Goal: Information Seeking & Learning: Learn about a topic

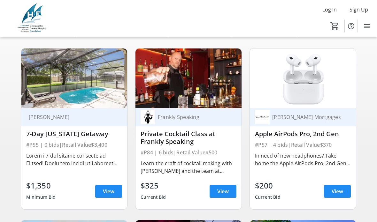
scroll to position [74, 0]
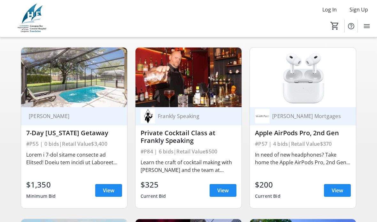
click at [342, 192] on span "View" at bounding box center [336, 191] width 11 height 8
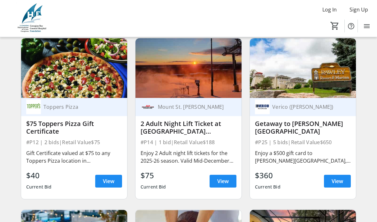
scroll to position [941, 0]
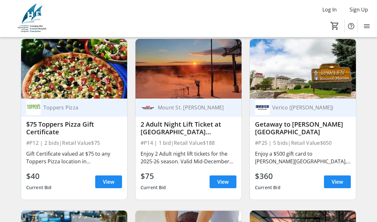
click at [311, 140] on div "Verico ([PERSON_NAME]) Getaway to [PERSON_NAME][GEOGRAPHIC_DATA] #P25 | 5 bids …" at bounding box center [303, 149] width 106 height 101
click at [343, 184] on span "View" at bounding box center [336, 182] width 11 height 8
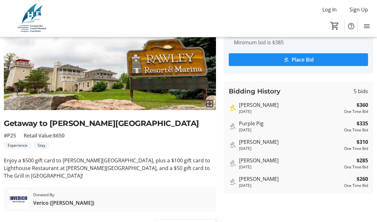
scroll to position [75, 0]
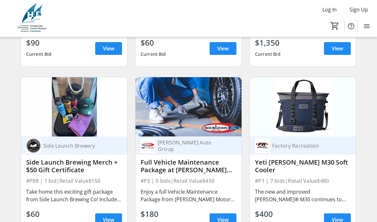
scroll to position [1246, 0]
click at [226, 221] on span "View" at bounding box center [222, 220] width 11 height 8
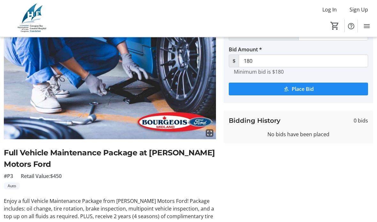
scroll to position [40, 0]
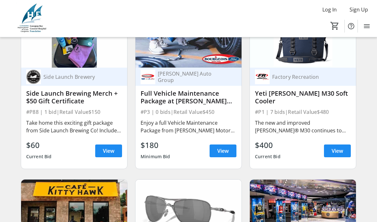
scroll to position [1321, 0]
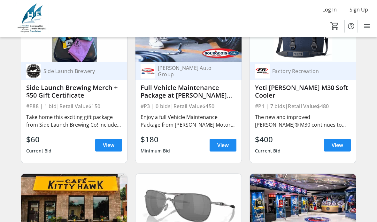
click at [227, 145] on span "View" at bounding box center [222, 145] width 11 height 8
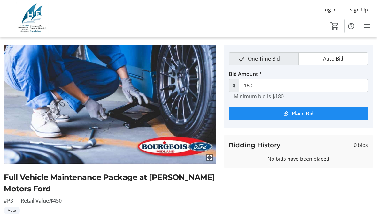
scroll to position [16, 0]
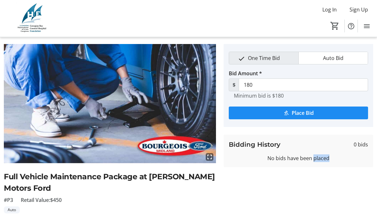
click at [258, 193] on tr-auction-item-bidding-ui "One Time Bid Auto Bid Bid Amount * $ 180 Minimum bid is $180 Place Bid Bidding …" at bounding box center [298, 164] width 157 height 240
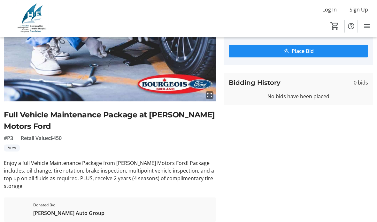
scroll to position [85, 0]
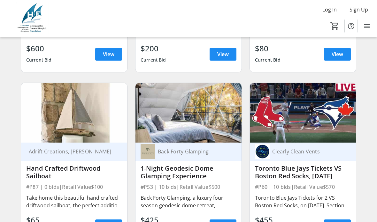
scroll to position [2442, 0]
click at [94, 128] on img at bounding box center [74, 113] width 106 height 60
click at [107, 222] on span "View" at bounding box center [108, 226] width 11 height 8
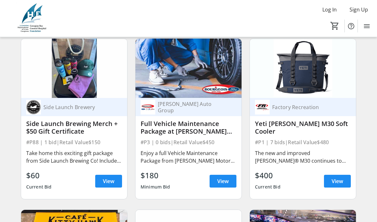
scroll to position [1281, 0]
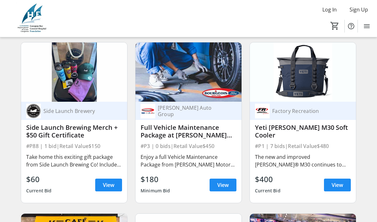
click at [202, 164] on div "Enjoy a full Vehicle Maintenance Package from [PERSON_NAME] Motors Ford! Packag…" at bounding box center [188, 160] width 96 height 15
click at [227, 191] on span at bounding box center [222, 185] width 27 height 15
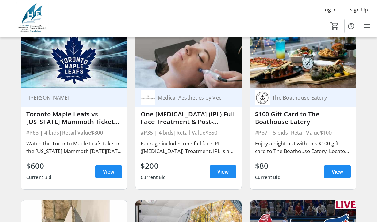
scroll to position [2324, 0]
click at [226, 175] on span "View" at bounding box center [222, 172] width 11 height 8
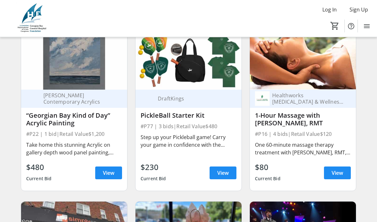
scroll to position [2667, 0]
click at [224, 170] on span "View" at bounding box center [222, 173] width 11 height 8
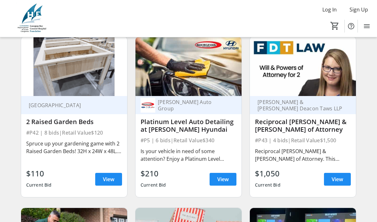
scroll to position [3002, 0]
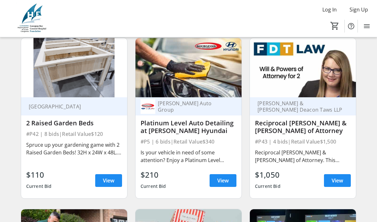
click at [110, 184] on span "View" at bounding box center [108, 181] width 11 height 8
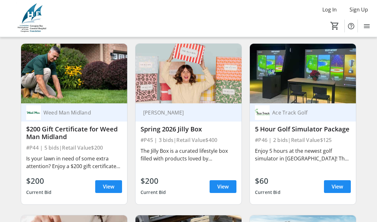
scroll to position [3169, 0]
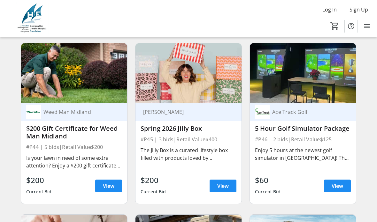
click at [222, 184] on span "View" at bounding box center [222, 186] width 11 height 8
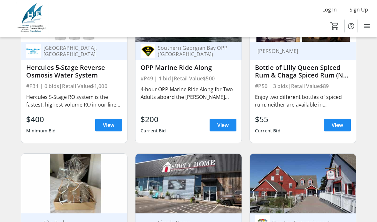
scroll to position [3916, 0]
